Goal: Task Accomplishment & Management: Manage account settings

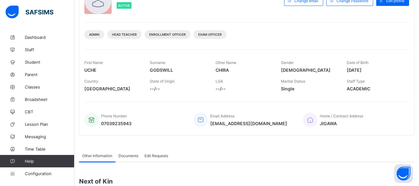
scroll to position [56, 0]
click at [40, 170] on link "Configuration" at bounding box center [37, 173] width 74 height 12
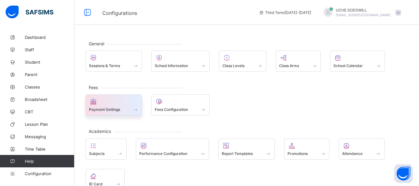
click at [109, 107] on div "Payment Settings" at bounding box center [114, 109] width 50 height 5
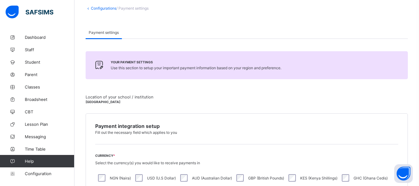
scroll to position [29, 0]
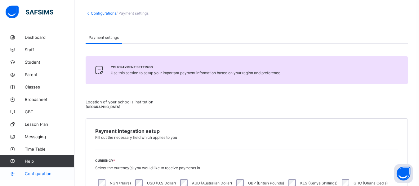
click at [37, 170] on link "Configuration" at bounding box center [37, 173] width 74 height 12
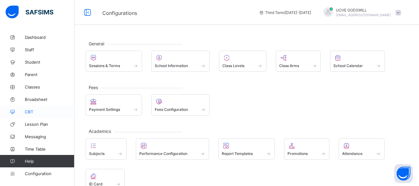
click at [26, 110] on span "CBT" at bounding box center [50, 111] width 50 height 5
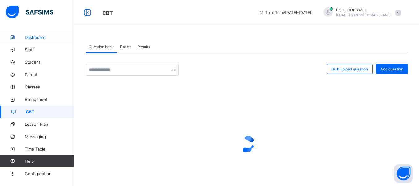
click at [35, 35] on span "Dashboard" at bounding box center [50, 37] width 50 height 5
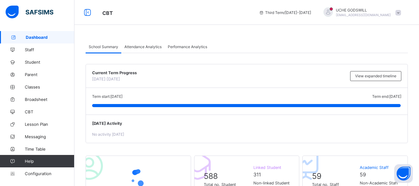
click at [401, 11] on span at bounding box center [398, 13] width 6 height 6
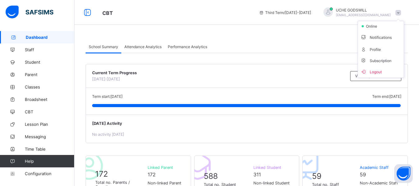
click at [401, 11] on span at bounding box center [398, 13] width 6 height 6
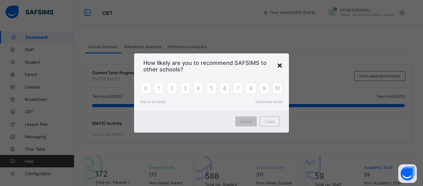
click at [279, 62] on div "×" at bounding box center [280, 64] width 6 height 11
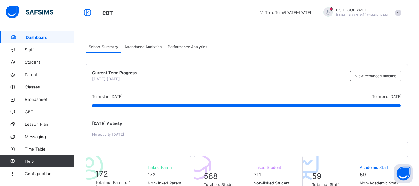
click at [401, 13] on span at bounding box center [398, 13] width 6 height 6
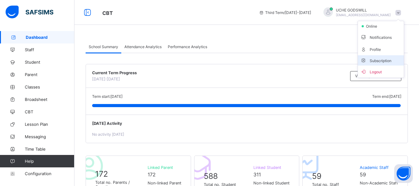
click at [385, 57] on li "Subscription" at bounding box center [381, 60] width 46 height 10
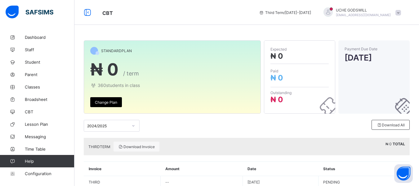
click at [108, 101] on span "Change Plan" at bounding box center [106, 102] width 22 height 5
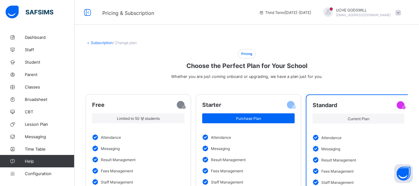
click at [101, 43] on link "Subscription" at bounding box center [102, 42] width 22 height 5
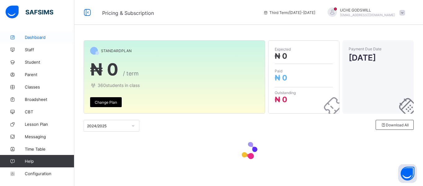
click at [29, 35] on span "Dashboard" at bounding box center [50, 37] width 50 height 5
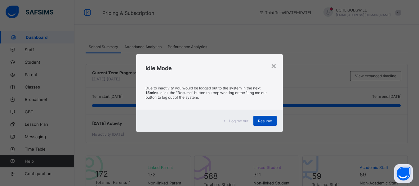
click at [267, 120] on span "Resume" at bounding box center [265, 120] width 14 height 5
